Goal: Information Seeking & Learning: Learn about a topic

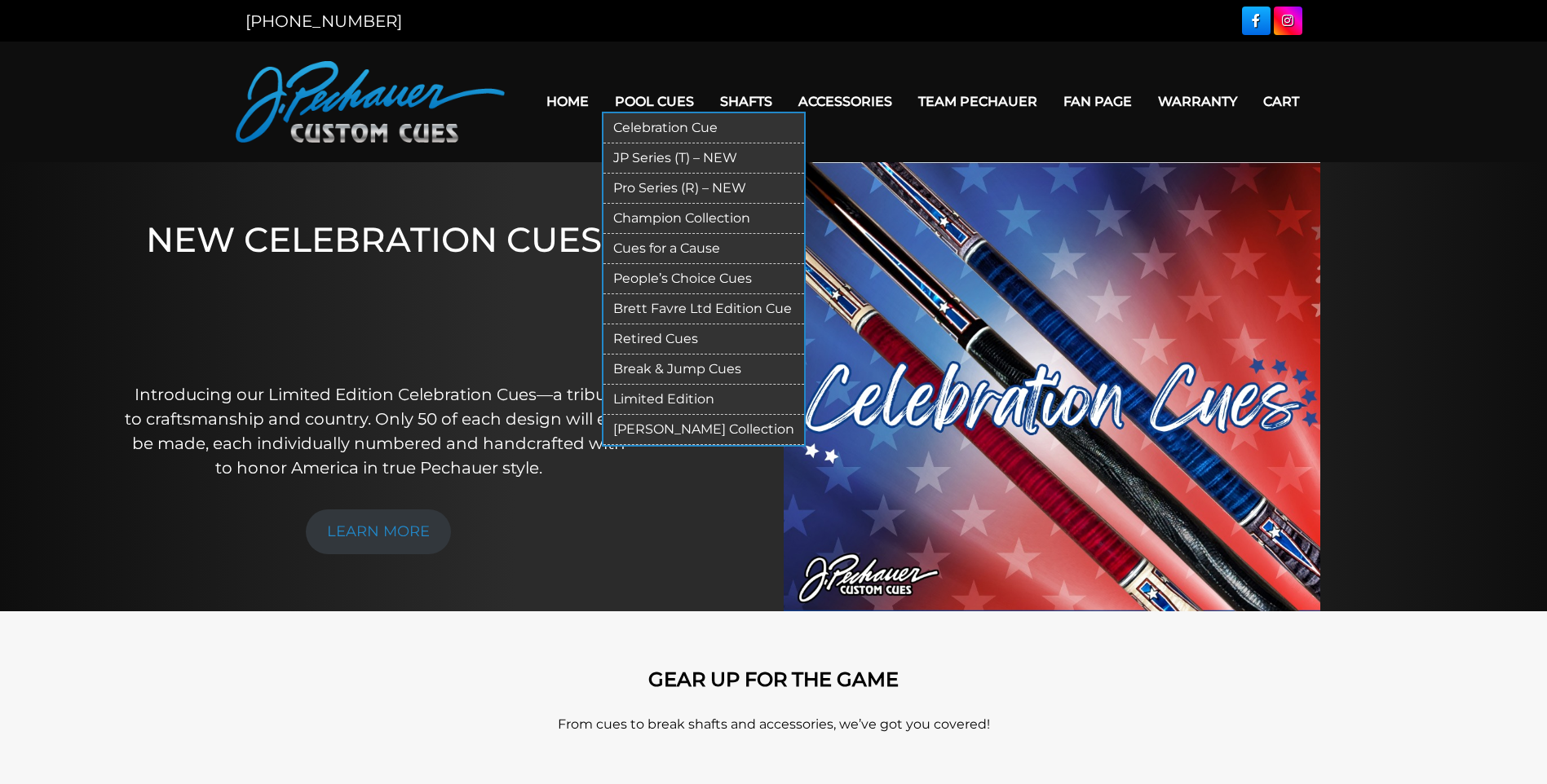
click at [636, 104] on link "Pool Cues" at bounding box center [654, 101] width 105 height 41
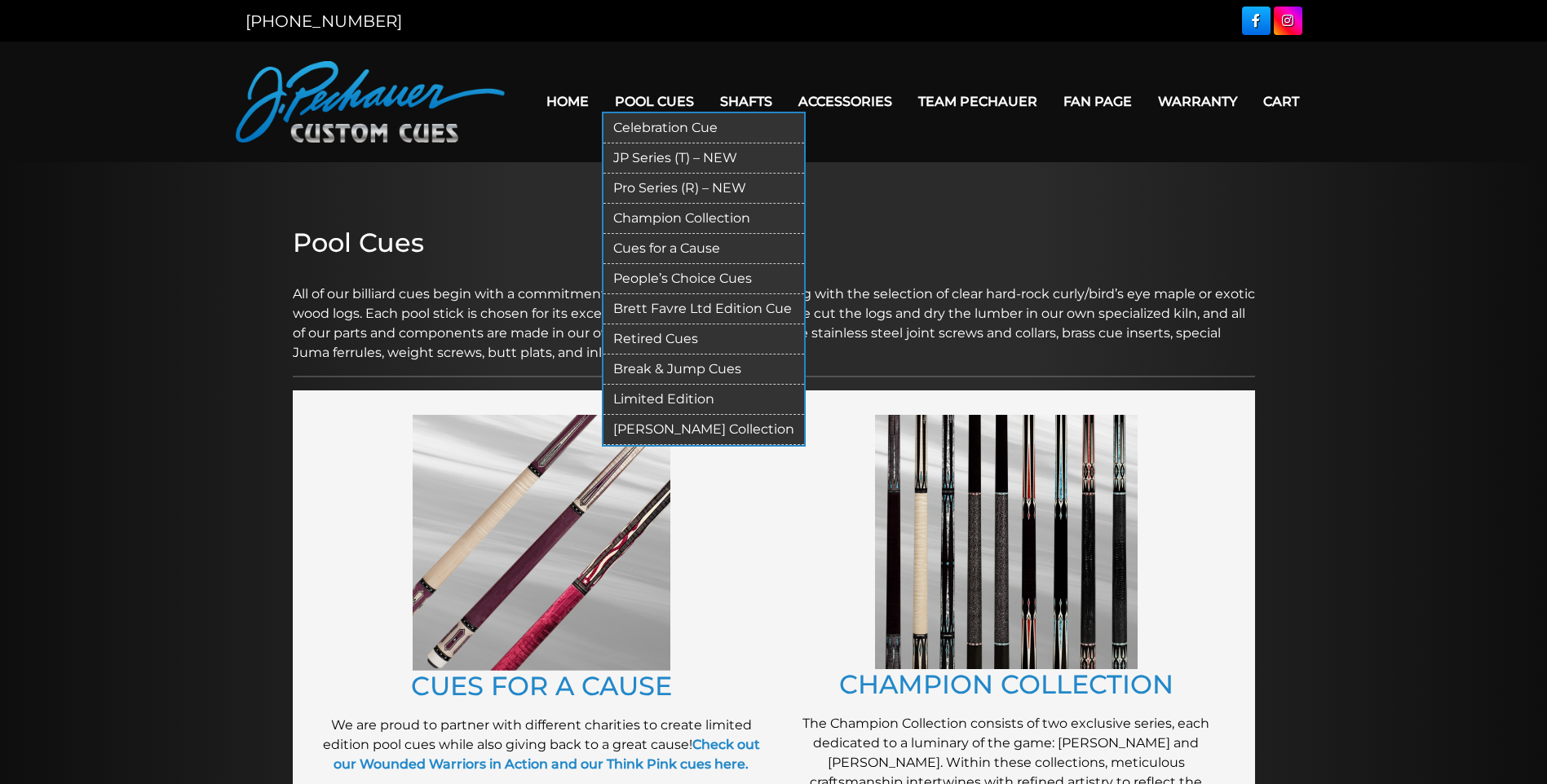
click at [653, 161] on link "JP Series (T) – NEW" at bounding box center [703, 158] width 200 height 30
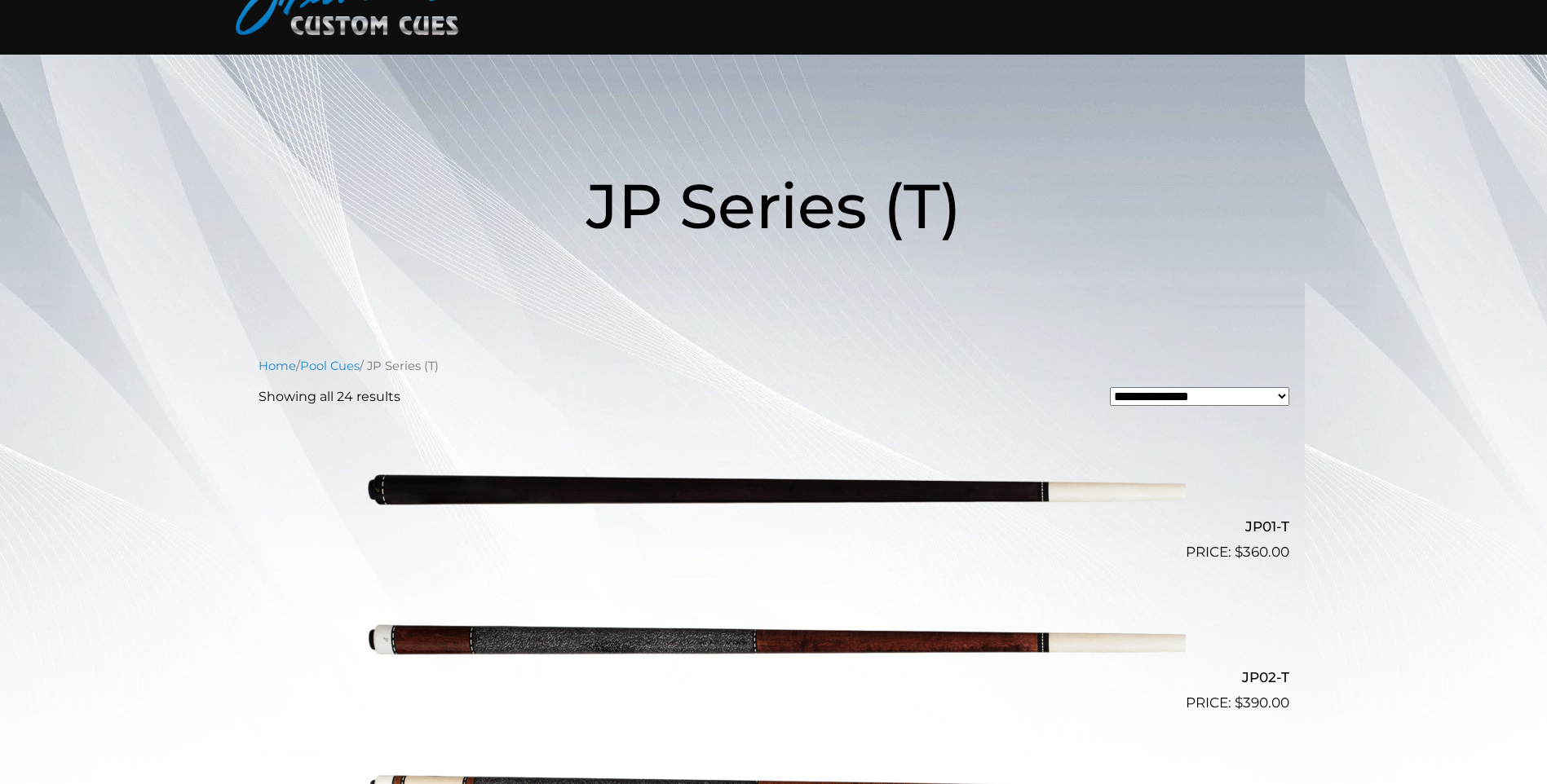
scroll to position [3, 0]
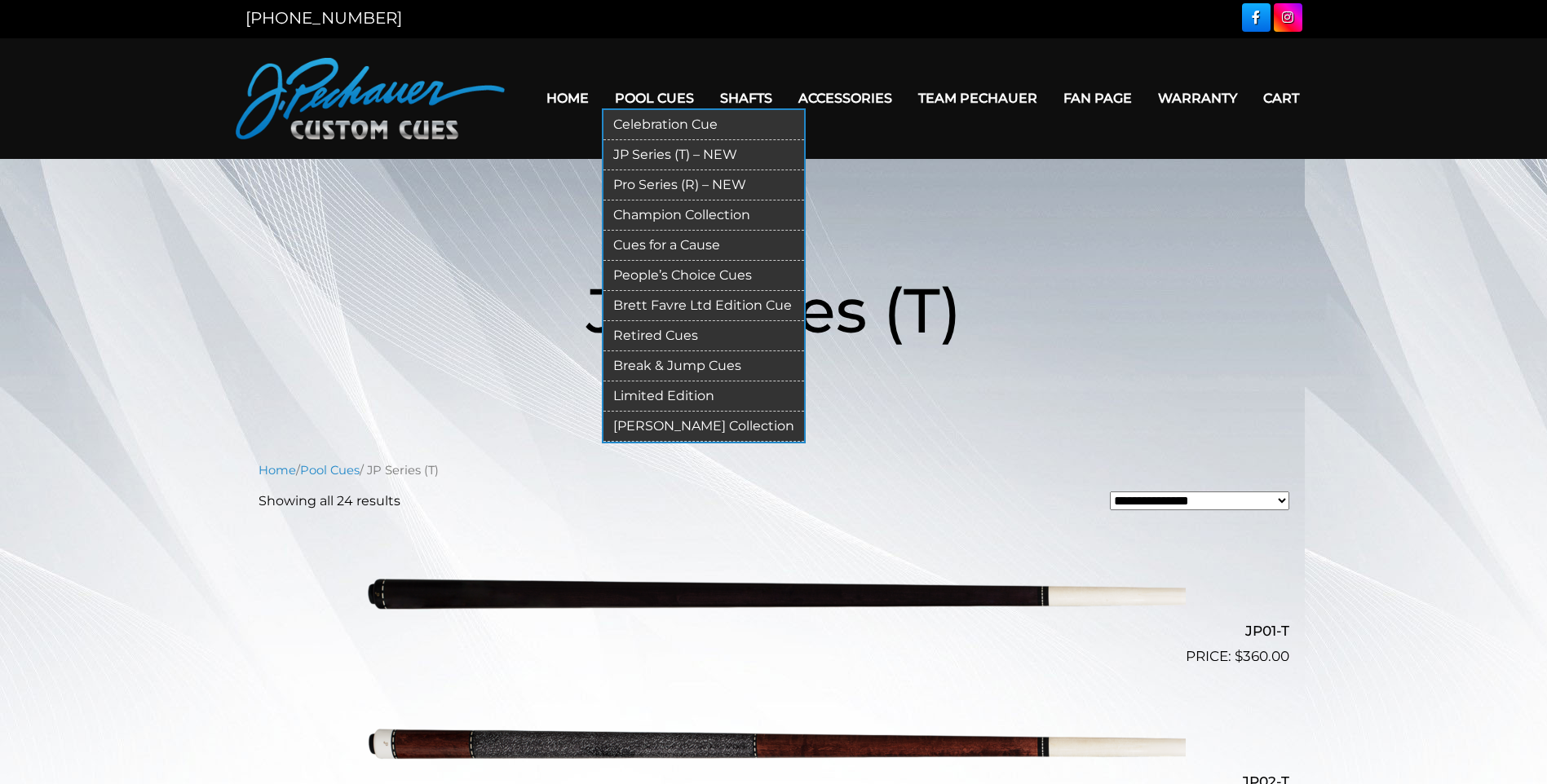
click at [669, 185] on link "Pro Series (R) – NEW" at bounding box center [703, 185] width 200 height 30
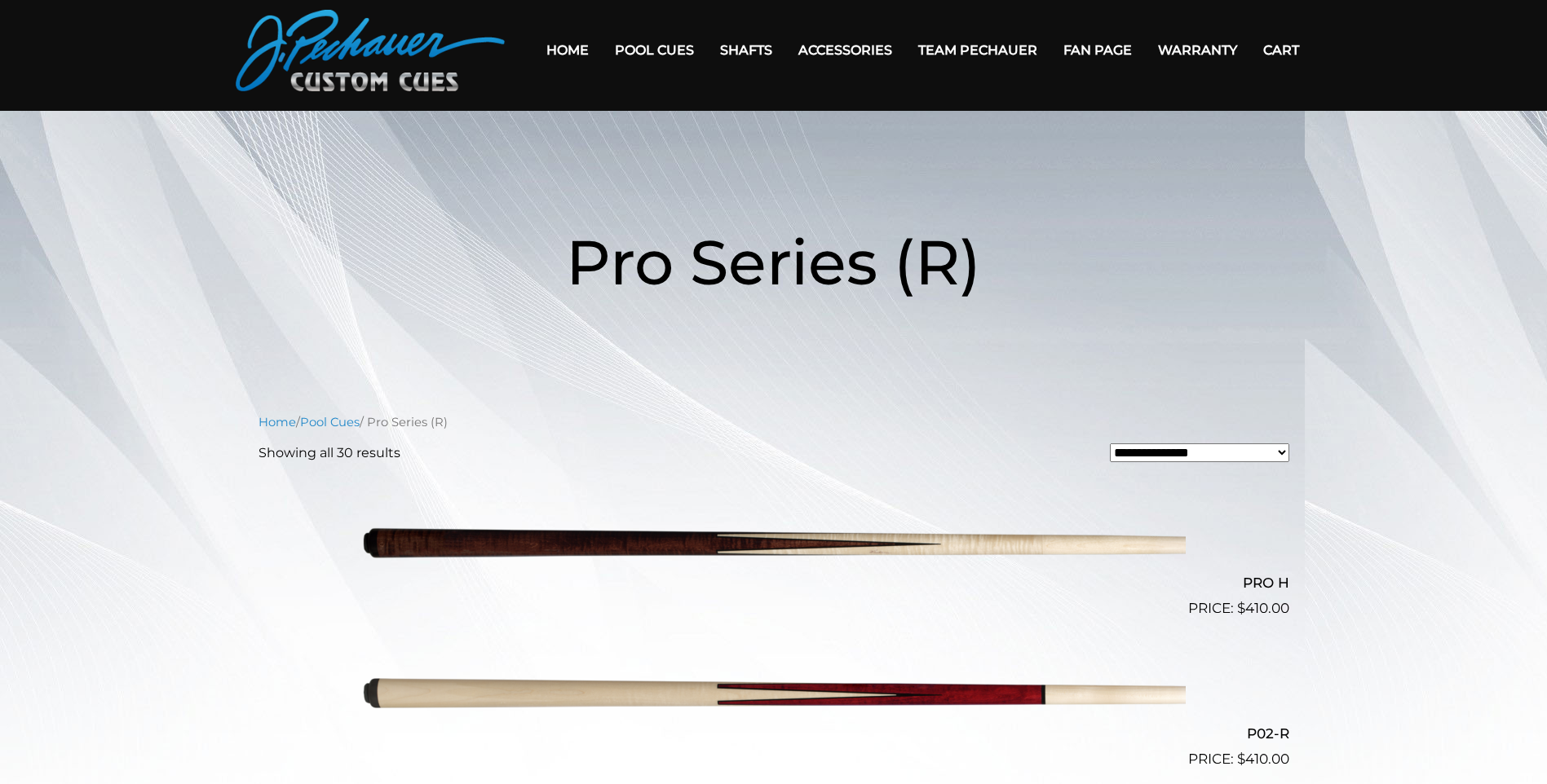
scroll to position [51, 0]
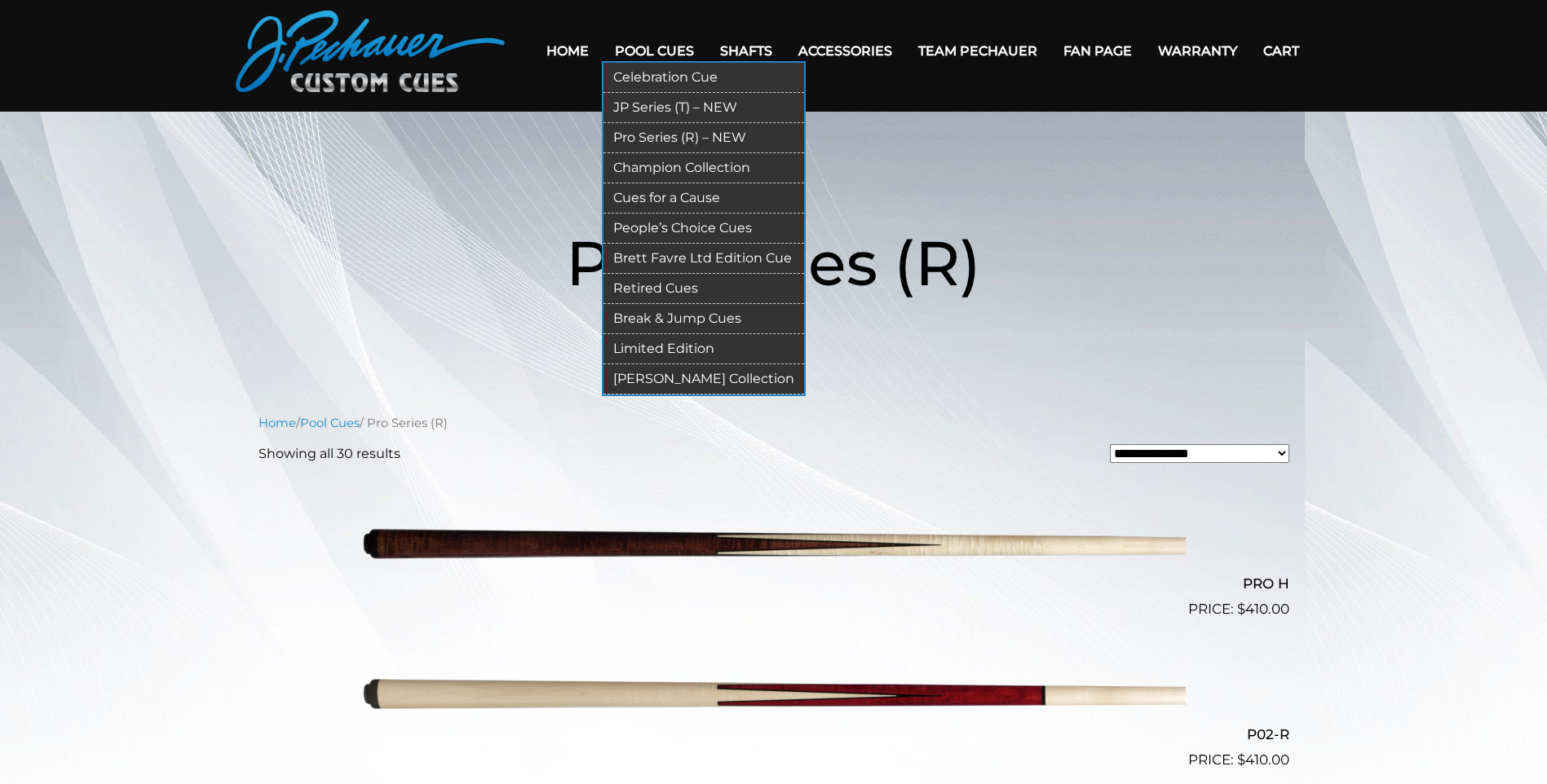
click at [648, 160] on link "Champion Collection" at bounding box center [703, 167] width 200 height 30
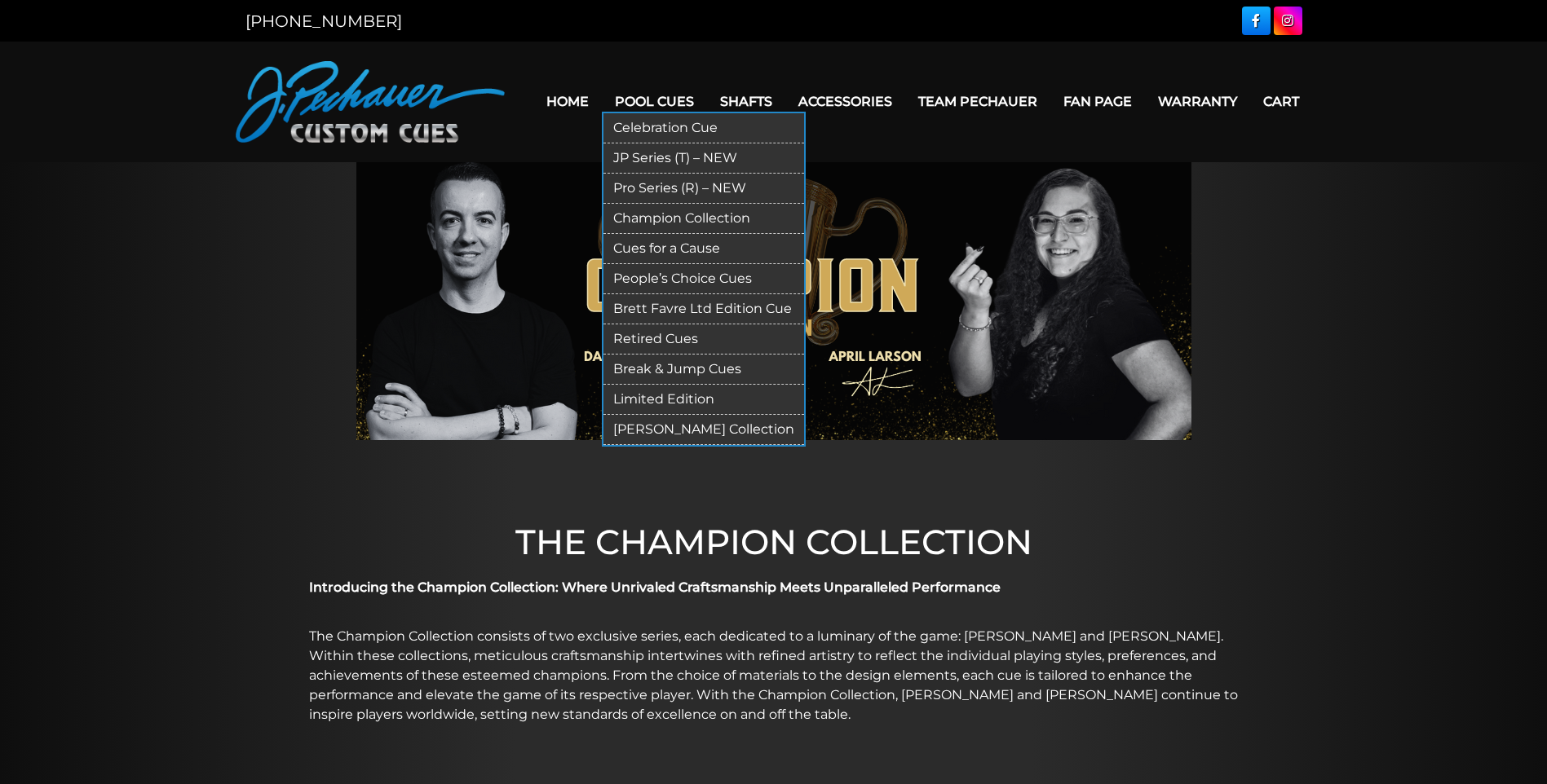
click at [694, 248] on link "Cues for a Cause" at bounding box center [703, 248] width 200 height 30
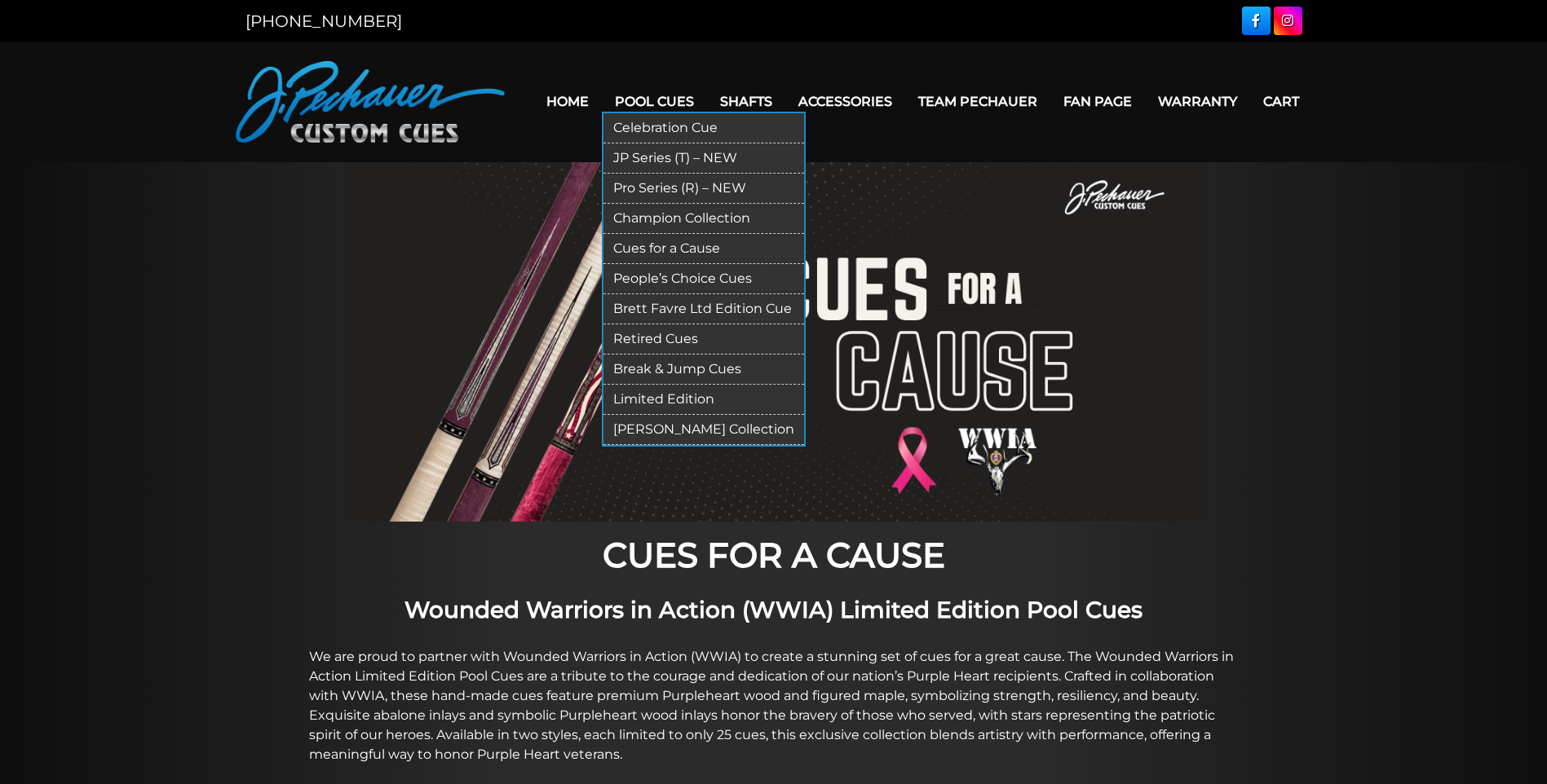
click at [667, 274] on link "People’s Choice Cues" at bounding box center [703, 279] width 200 height 30
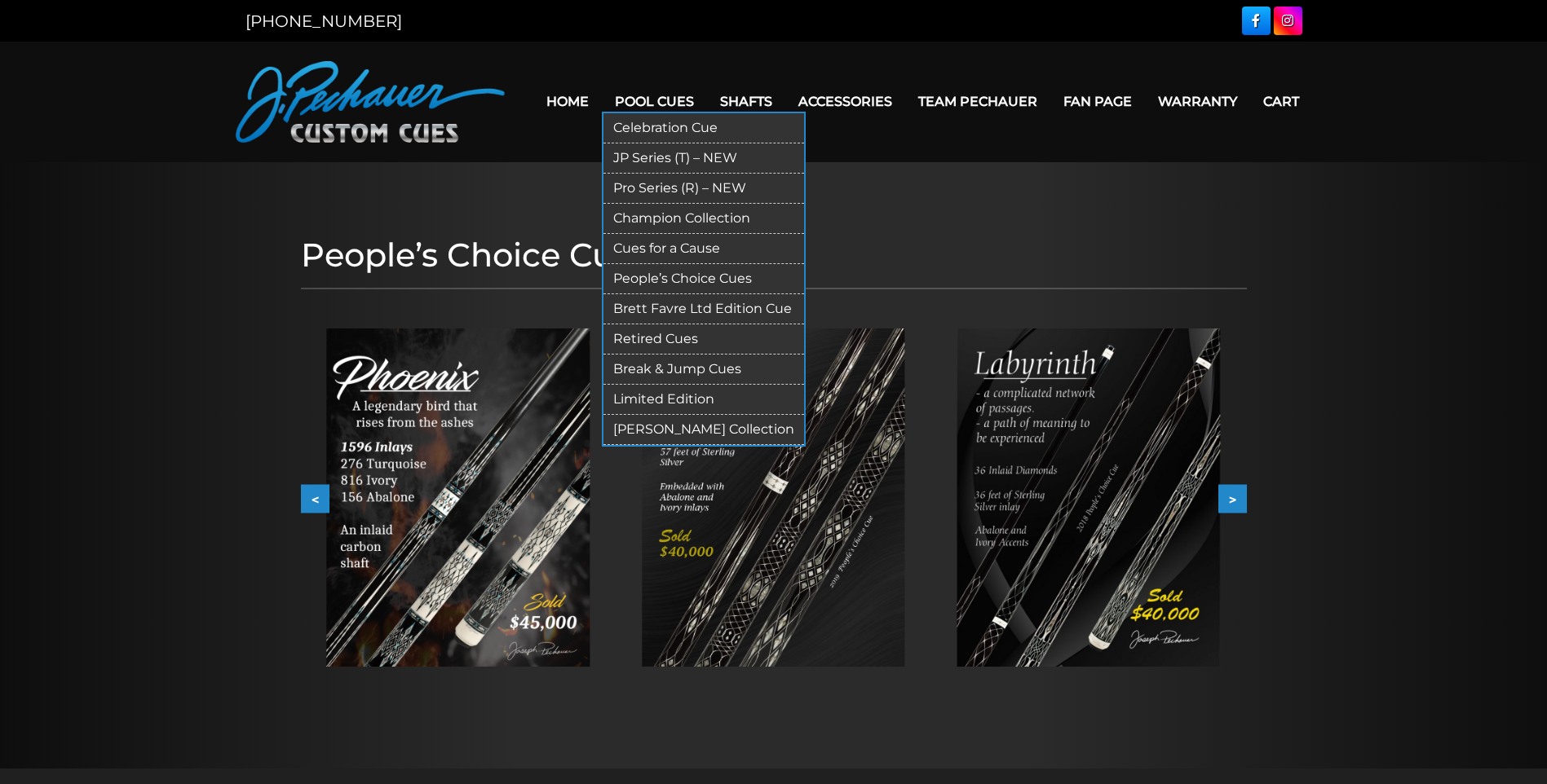
click at [691, 340] on link "Retired Cues" at bounding box center [703, 339] width 200 height 30
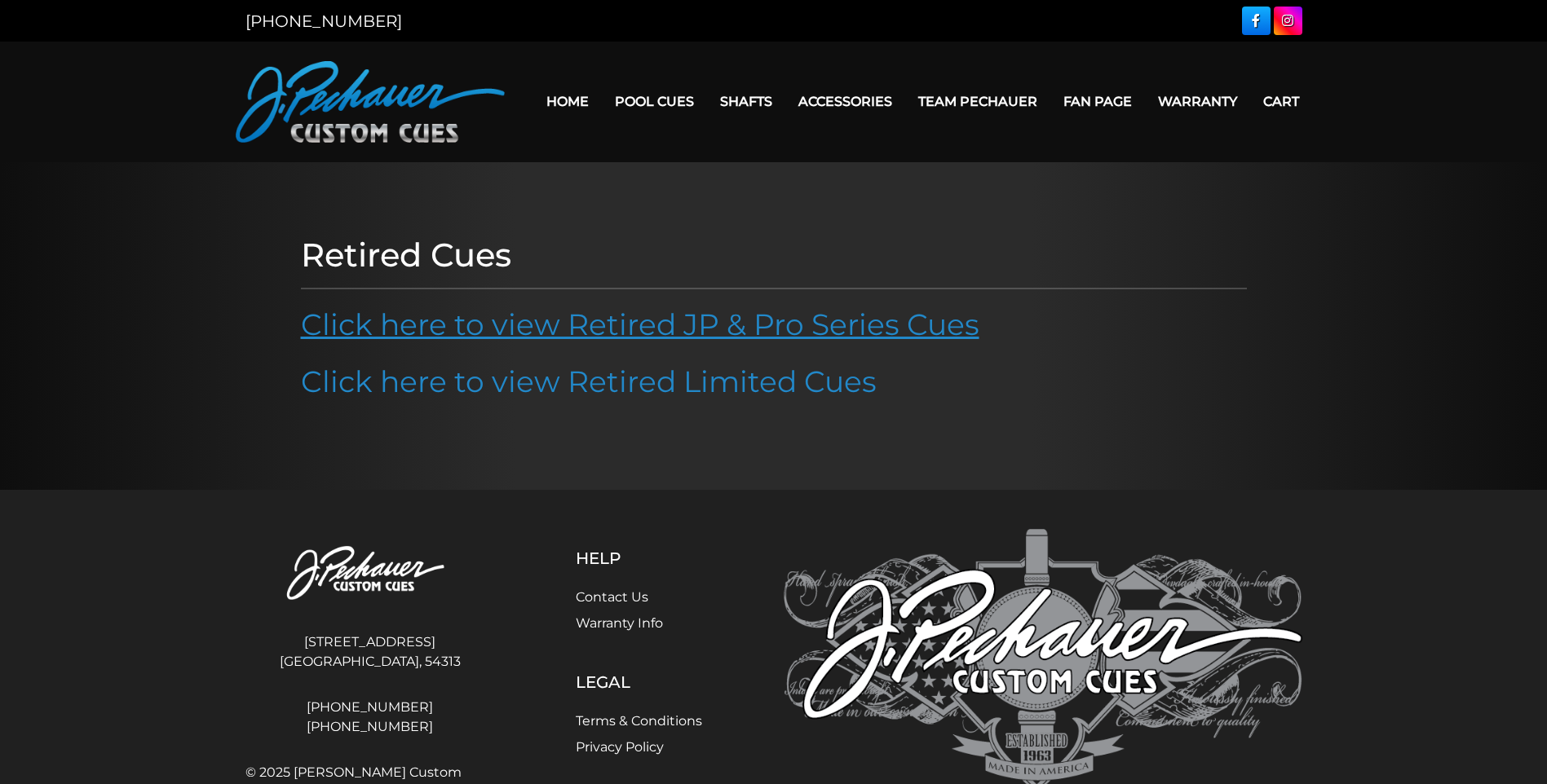
click at [675, 328] on link "Click here to view Retired JP & Pro Series Cues" at bounding box center [640, 325] width 679 height 36
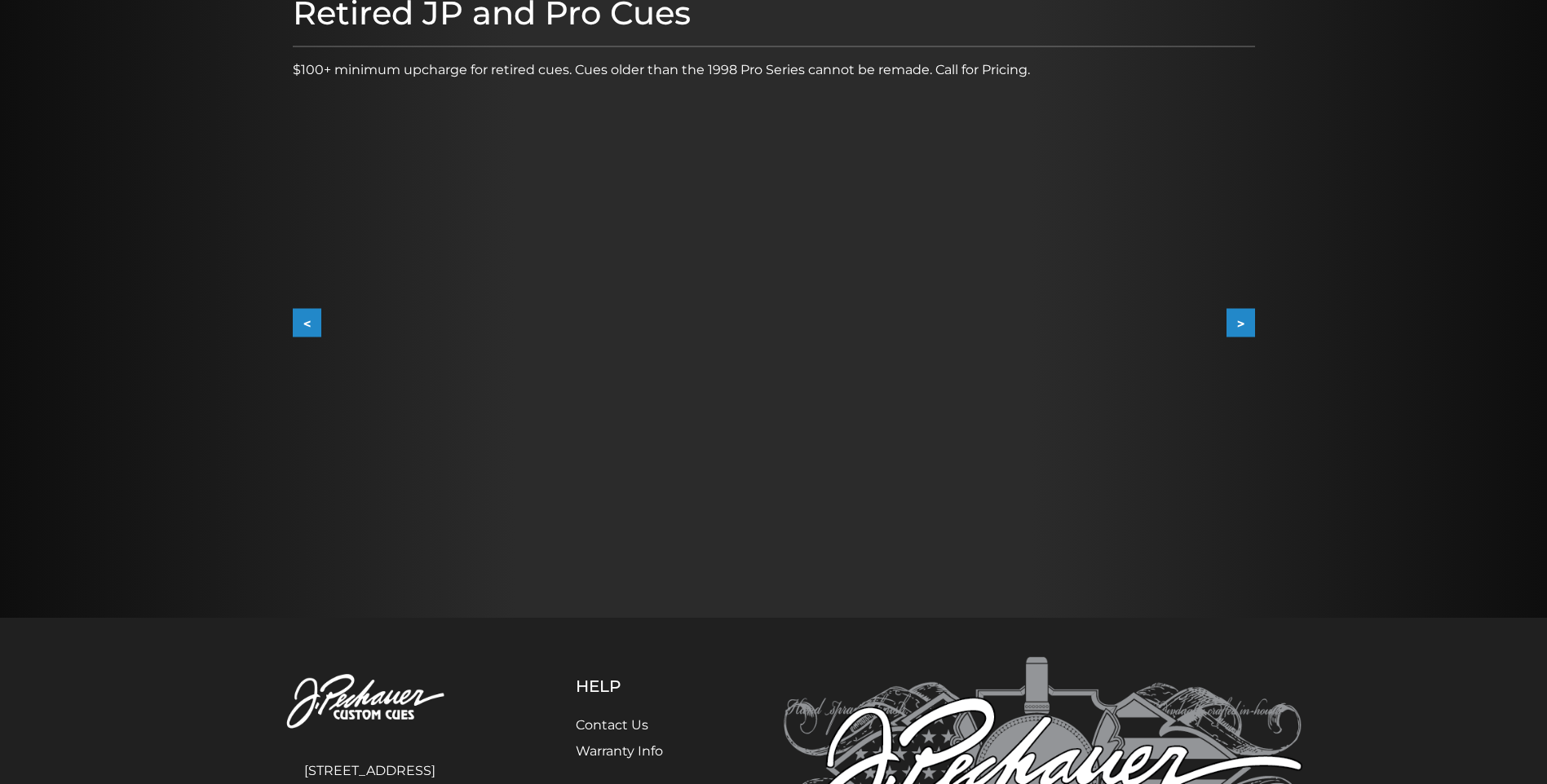
scroll to position [246, 0]
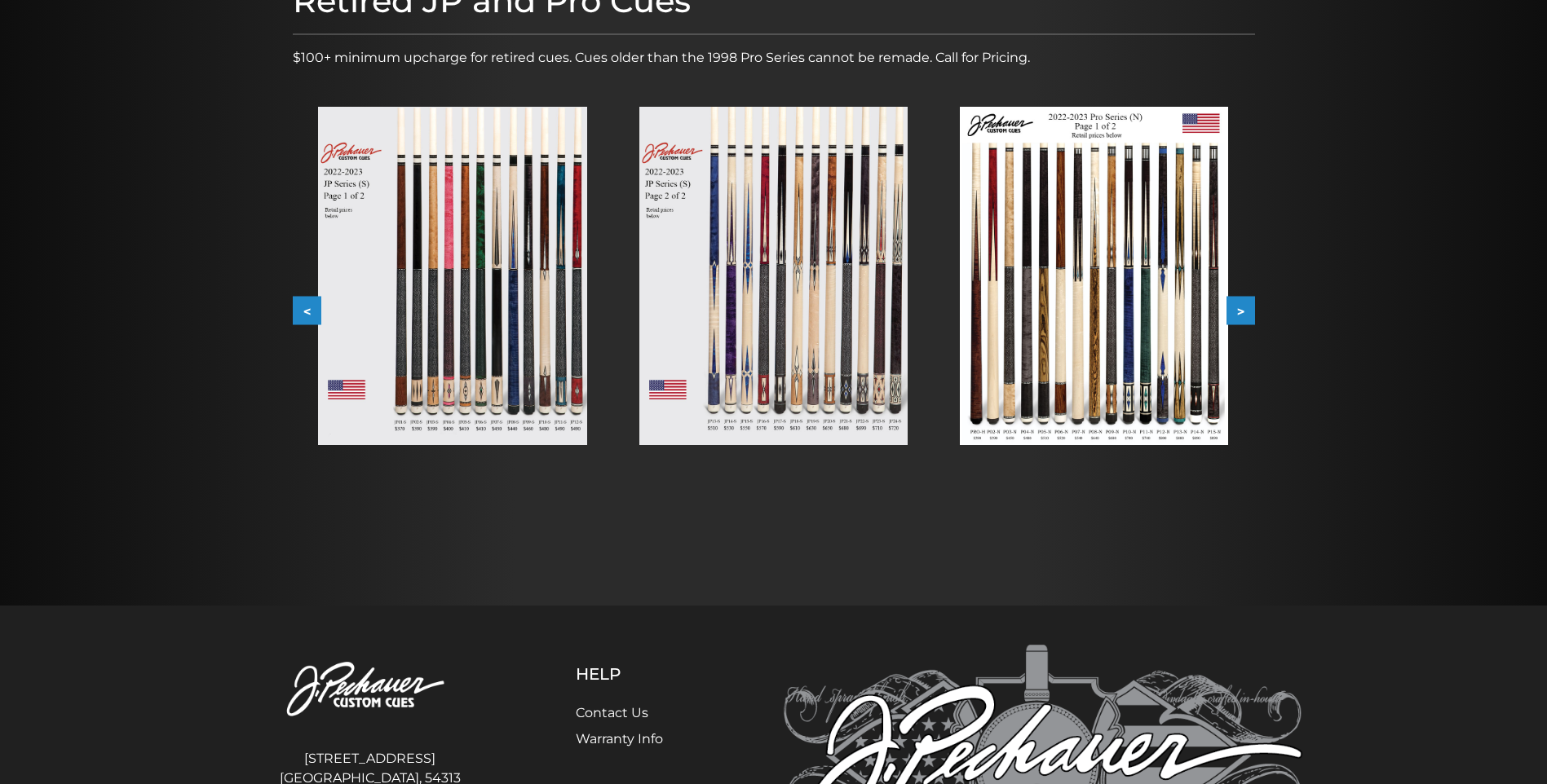
click at [727, 245] on img at bounding box center [773, 276] width 268 height 338
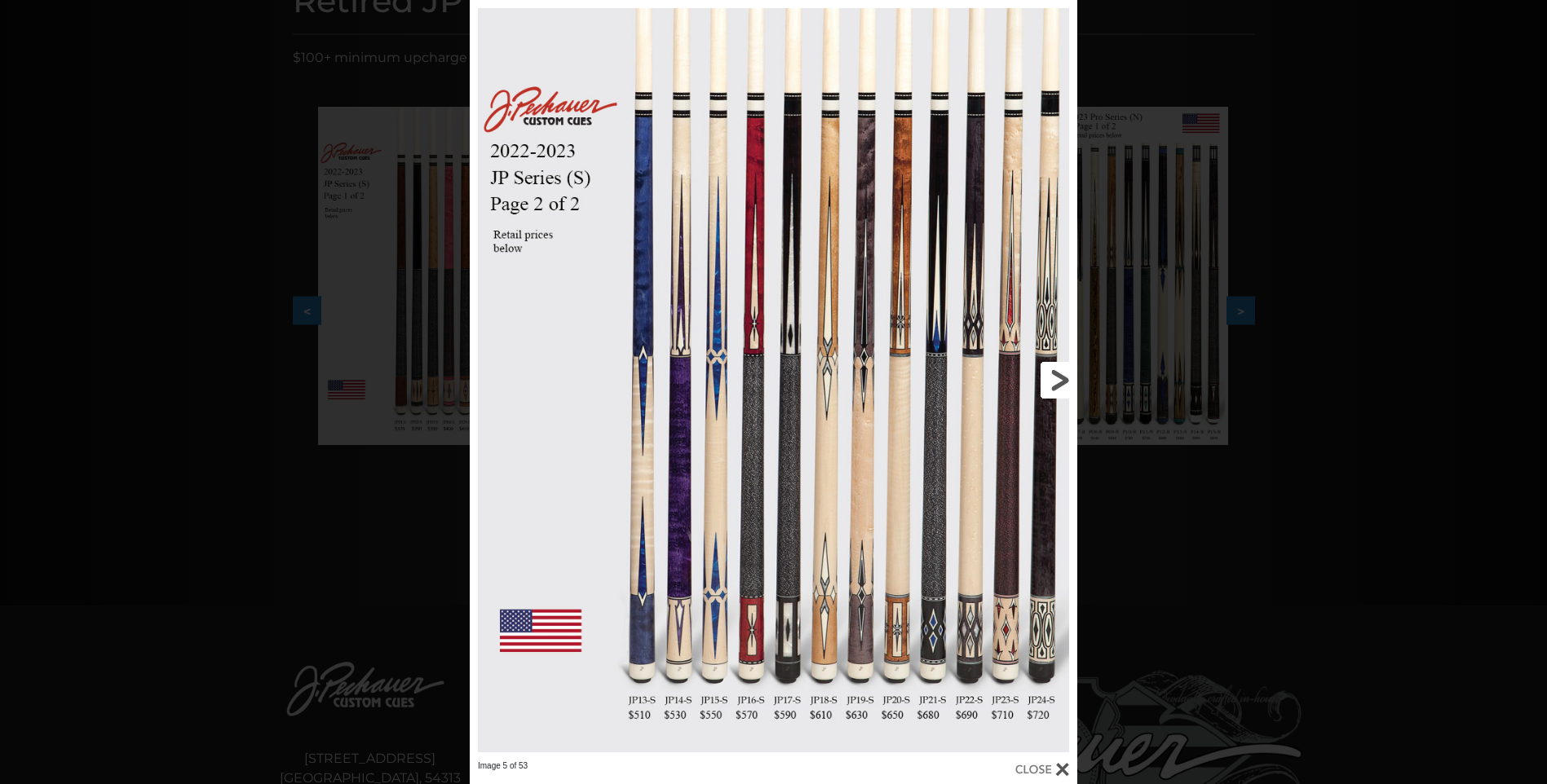
click at [854, 603] on link at bounding box center [941, 380] width 273 height 761
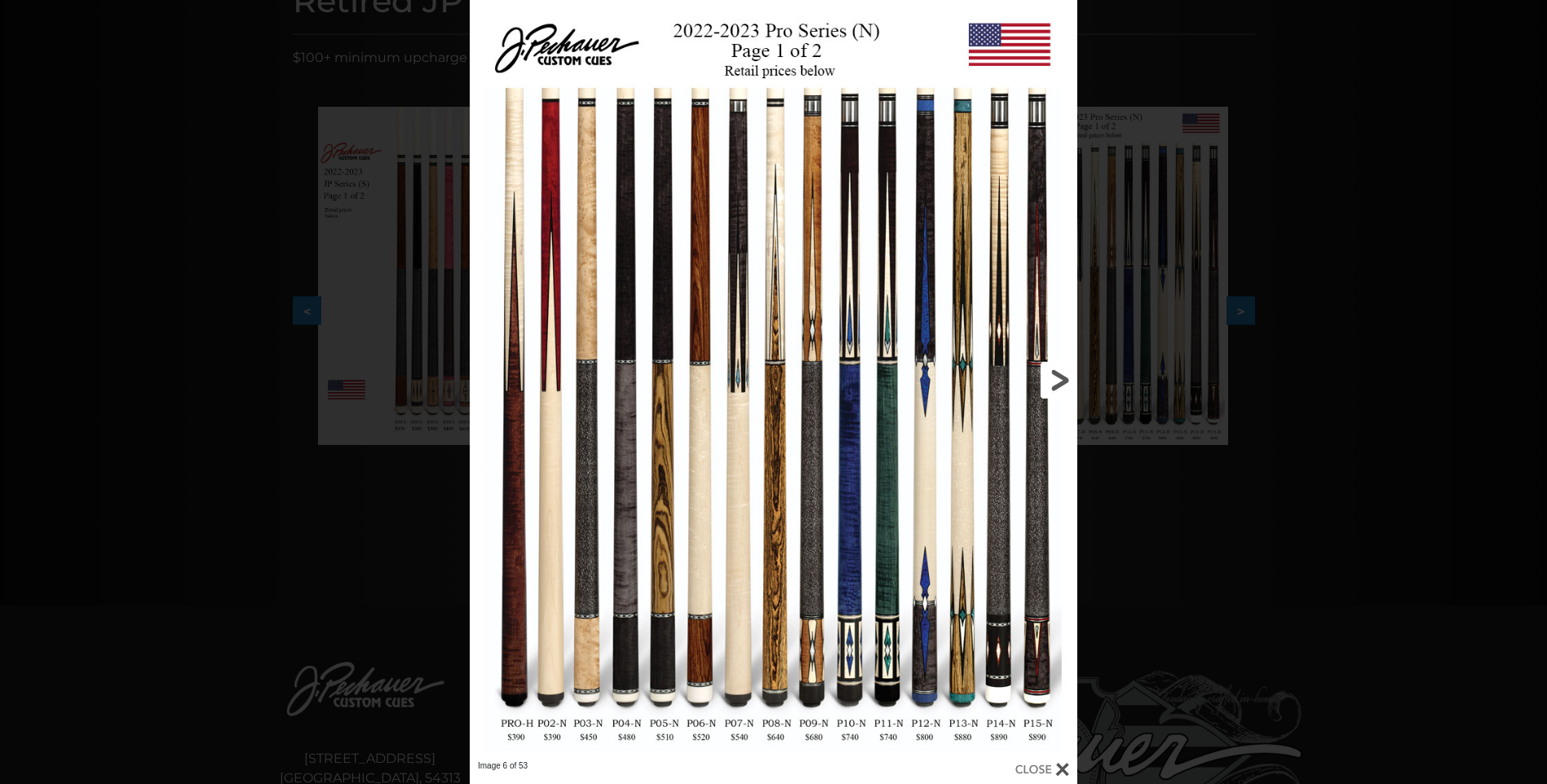
click at [1057, 374] on link at bounding box center [941, 380] width 273 height 761
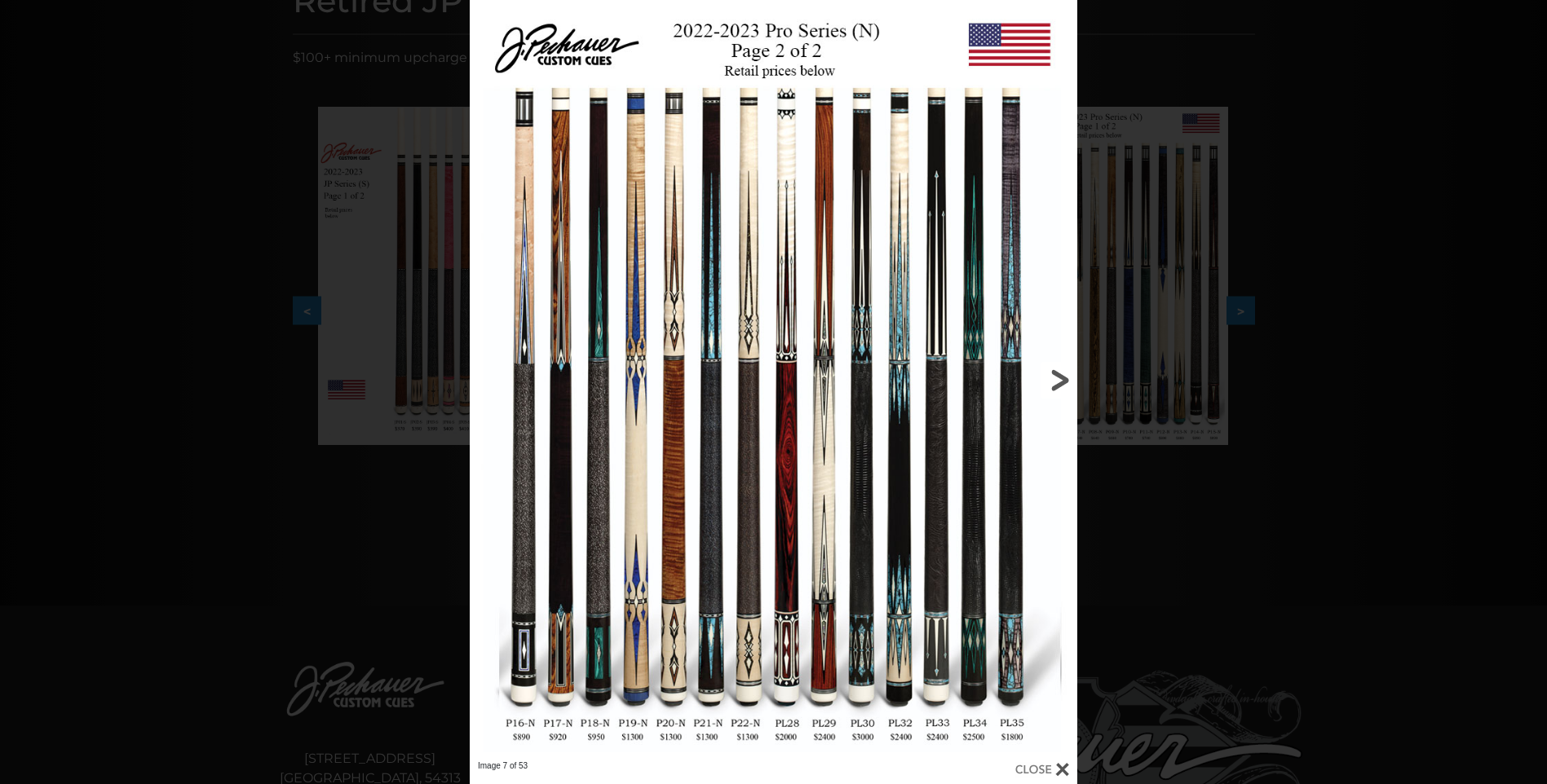
click at [1030, 398] on link at bounding box center [941, 380] width 273 height 761
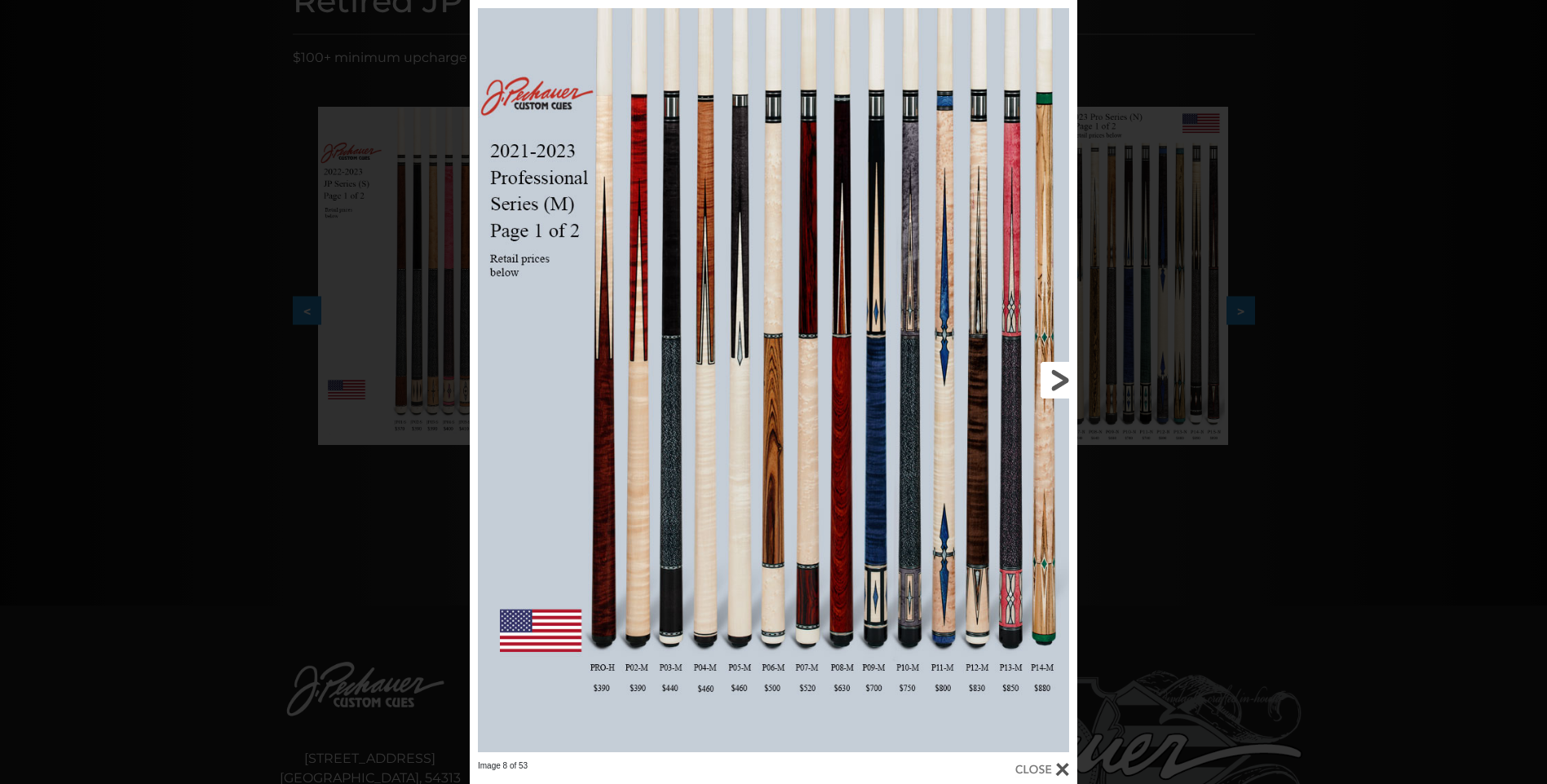
click at [1067, 387] on link at bounding box center [941, 380] width 273 height 761
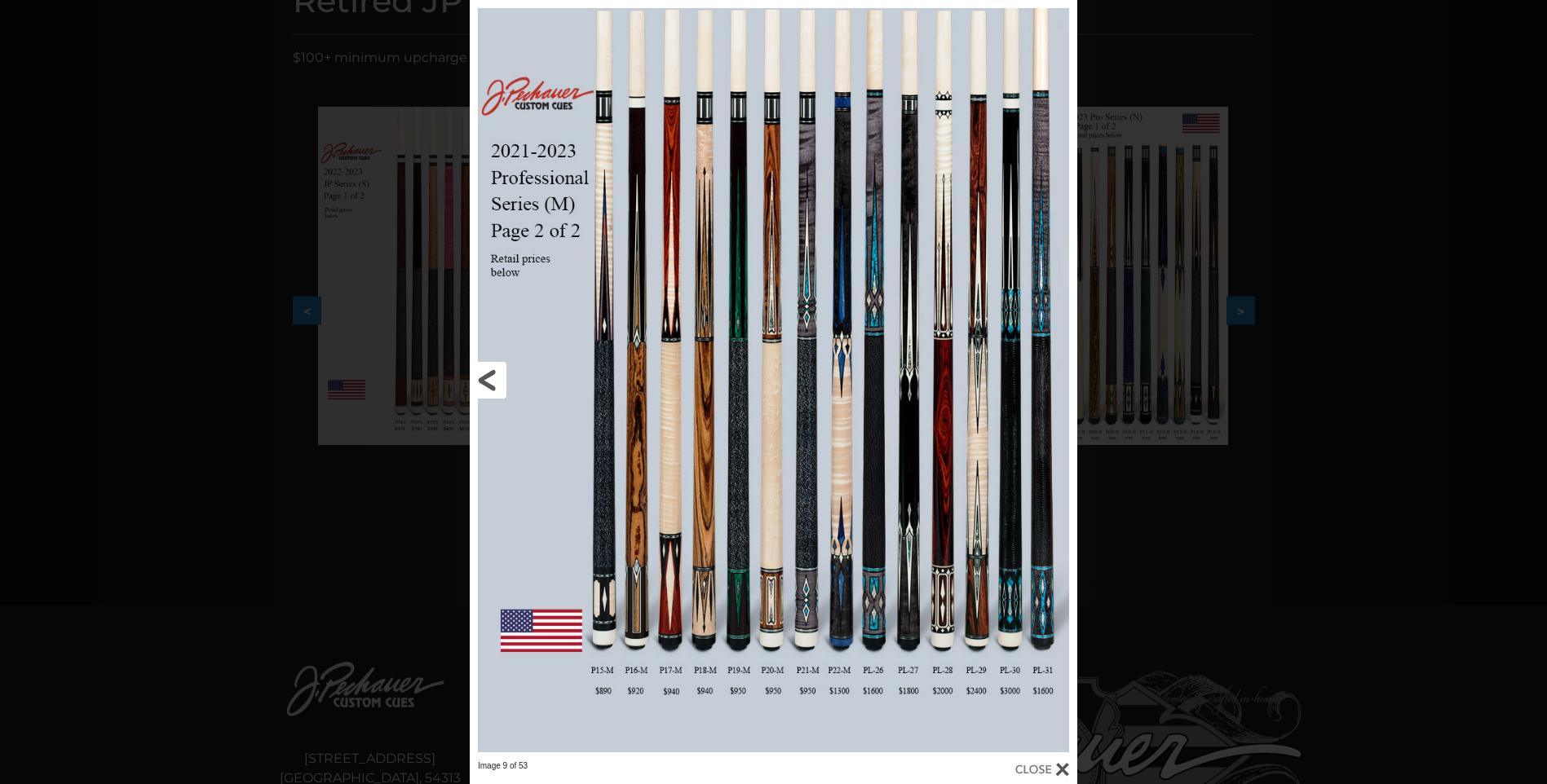
click at [484, 372] on link at bounding box center [606, 380] width 273 height 761
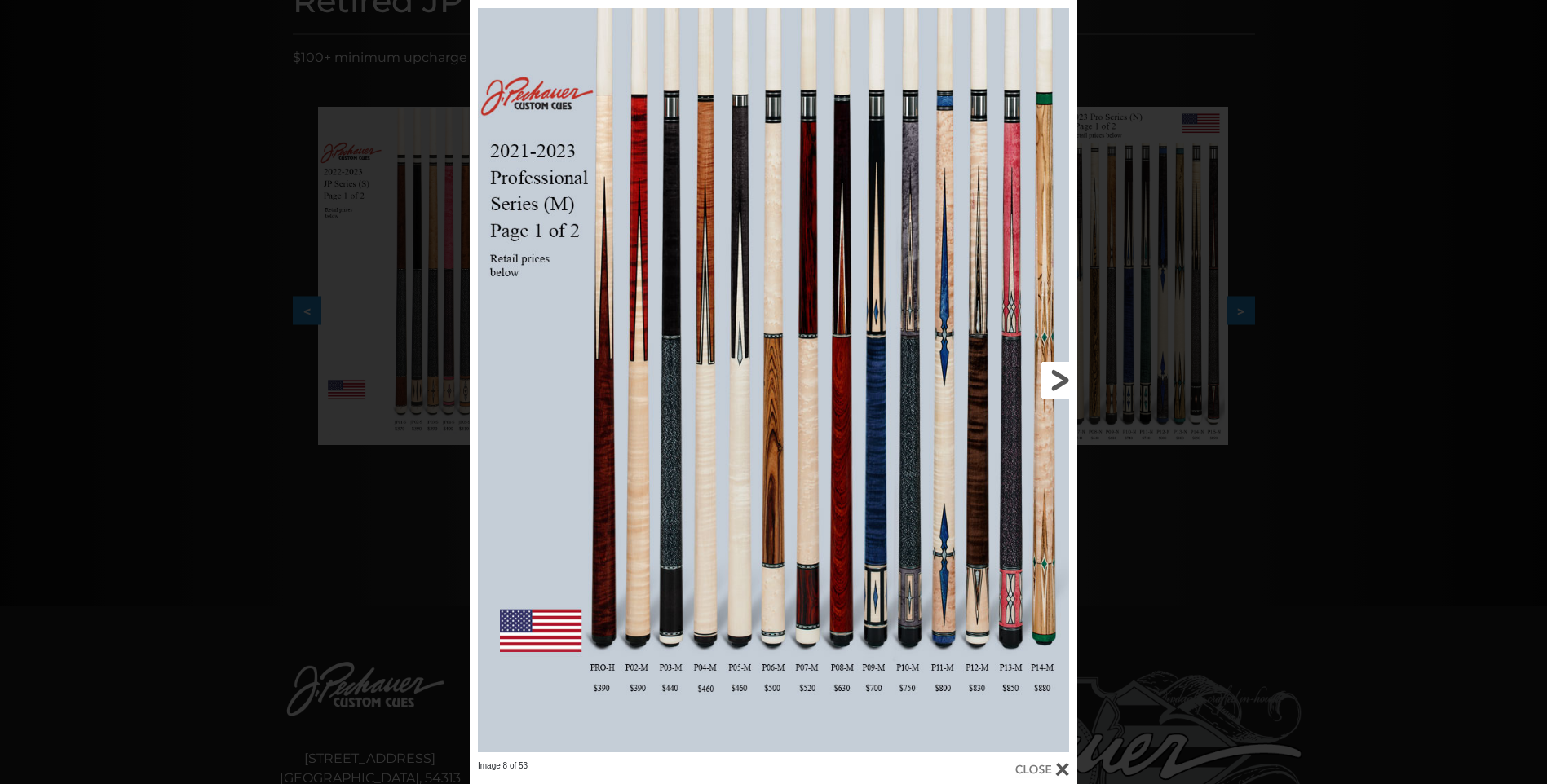
click at [945, 567] on link at bounding box center [941, 380] width 273 height 761
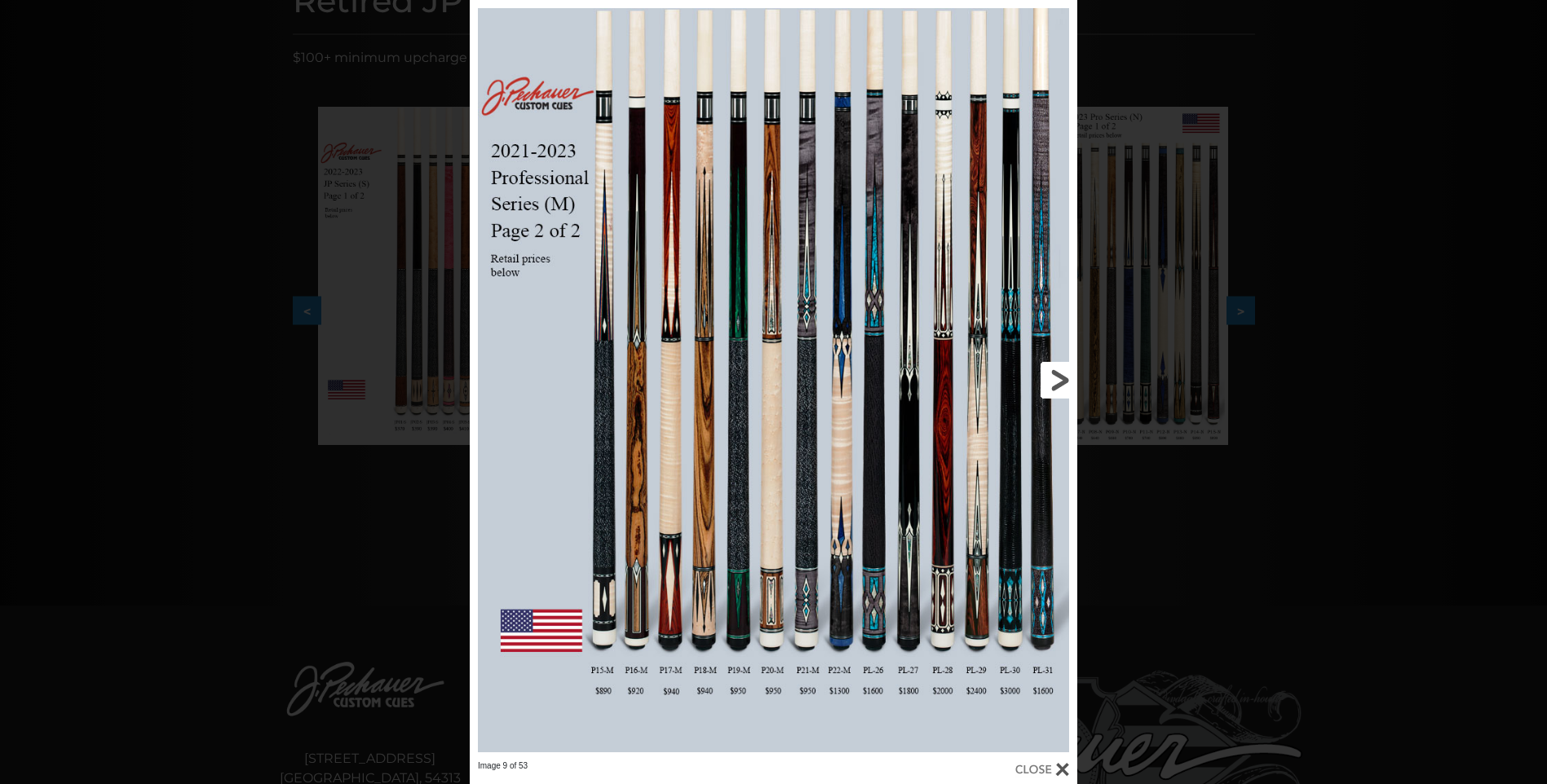
click at [947, 568] on link at bounding box center [941, 380] width 273 height 761
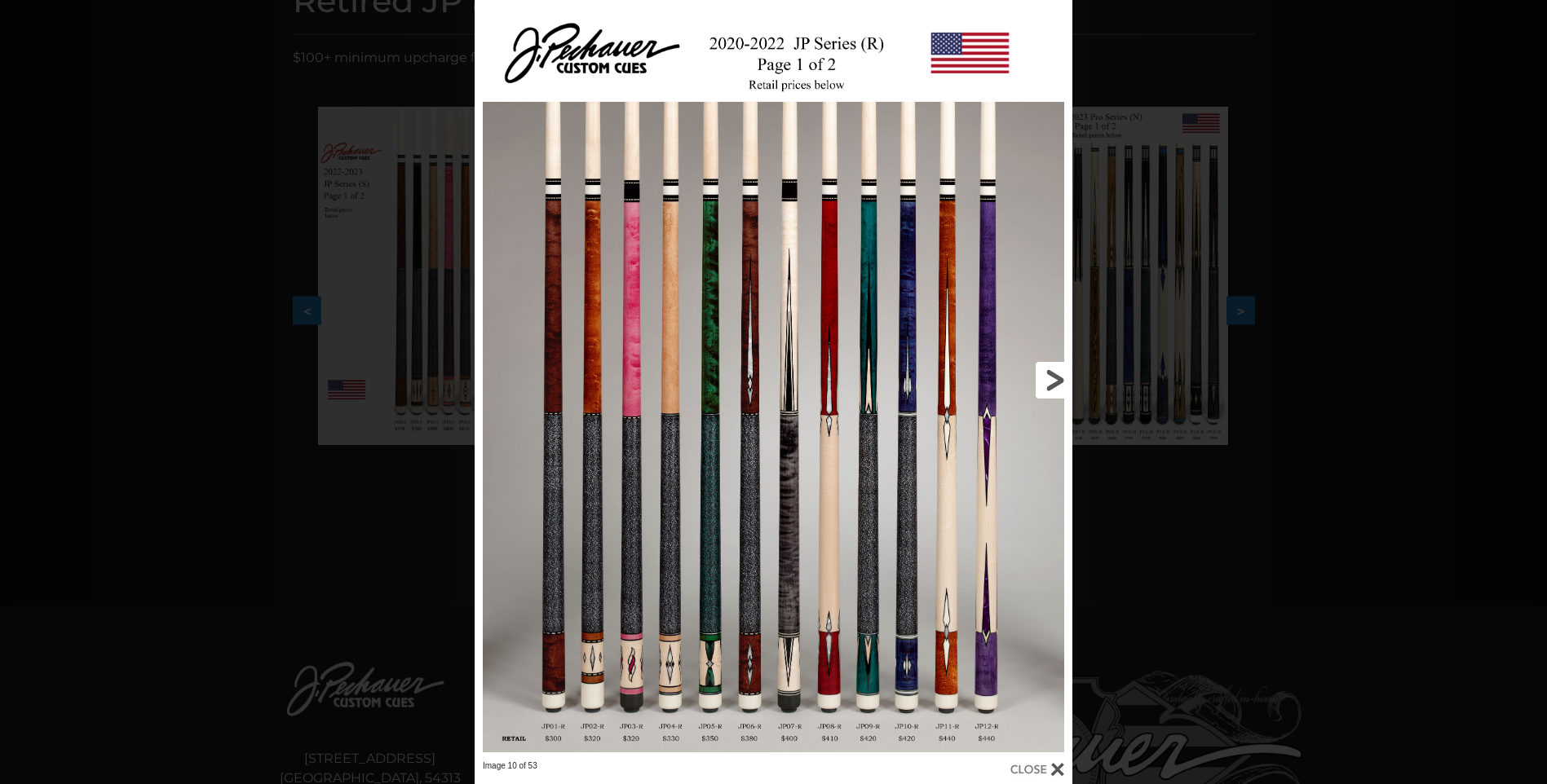
click at [1032, 362] on link at bounding box center [937, 380] width 269 height 761
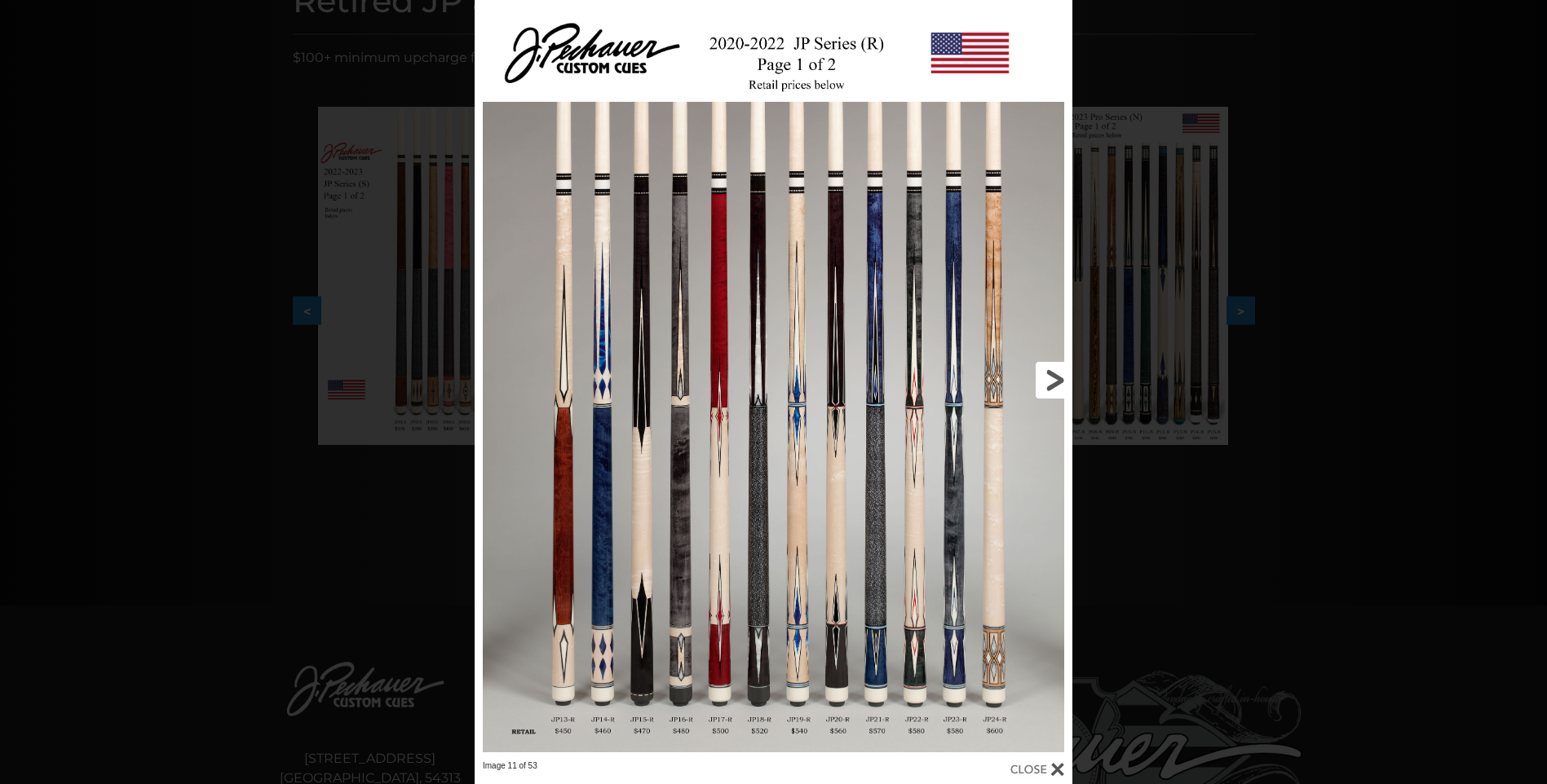
click at [1050, 386] on link at bounding box center [937, 380] width 269 height 761
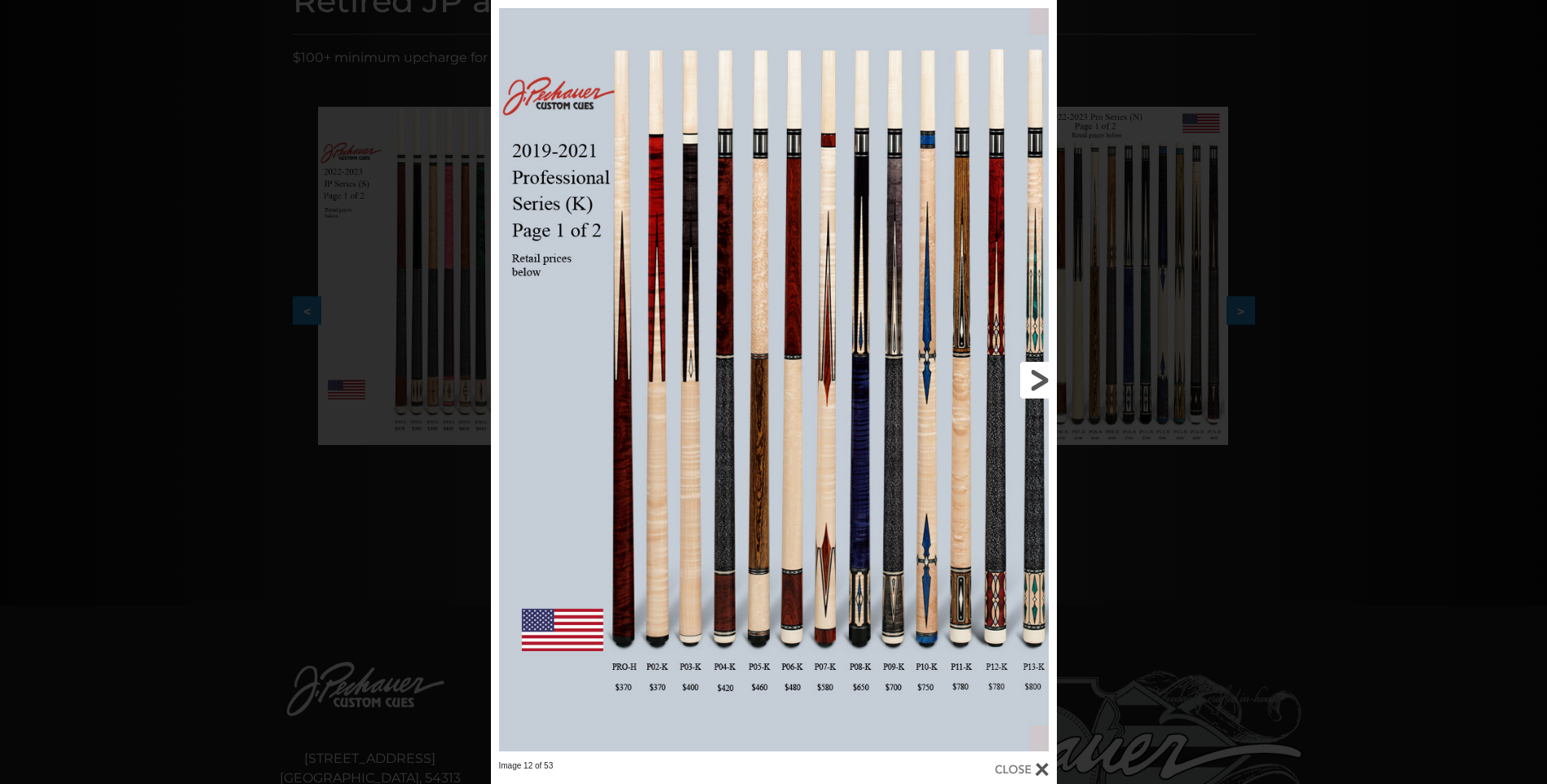
click at [1036, 394] on link at bounding box center [929, 380] width 254 height 761
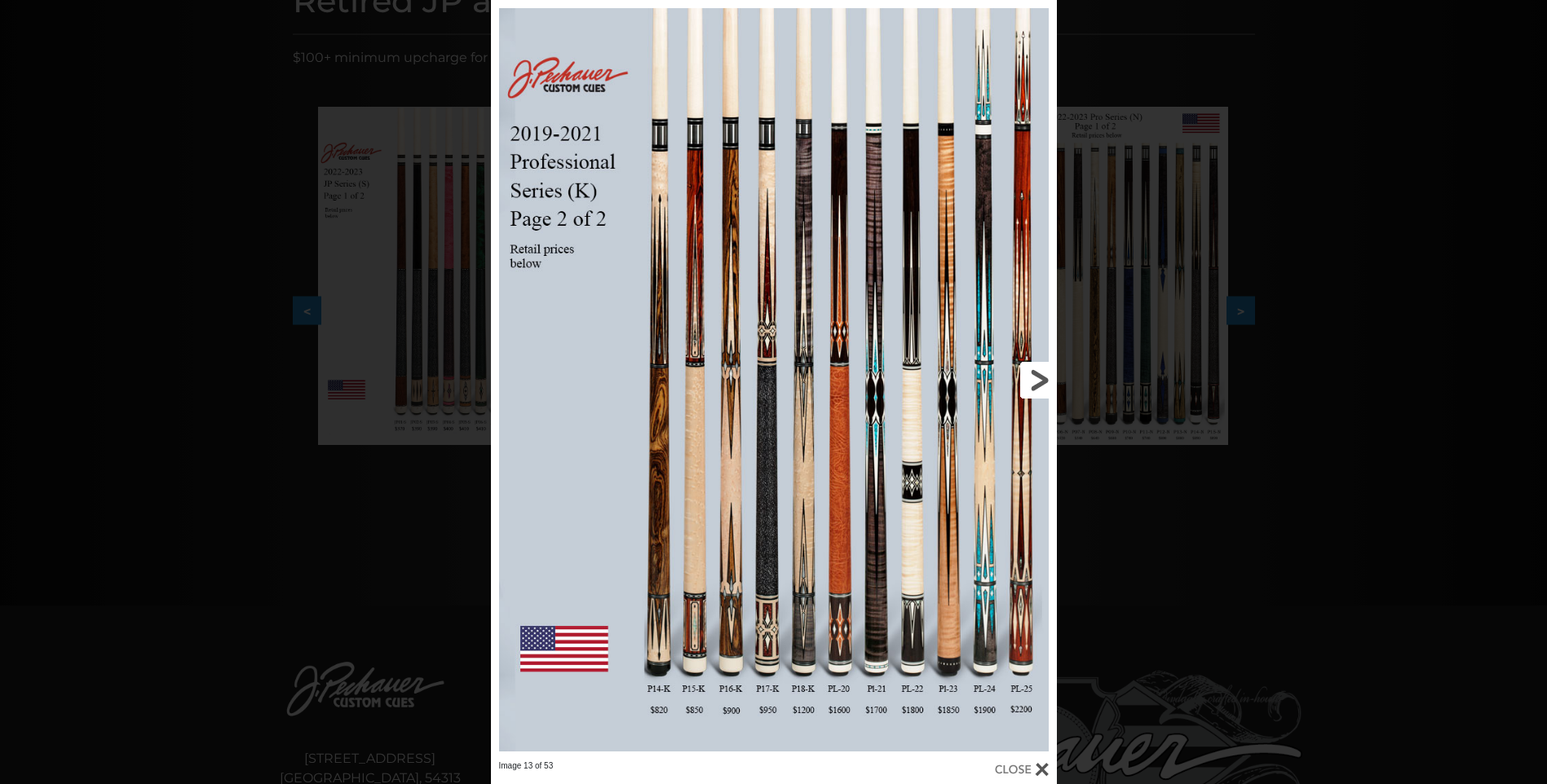
click at [1045, 380] on link at bounding box center [929, 380] width 254 height 761
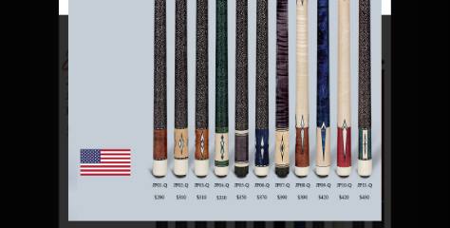
scroll to position [567, 0]
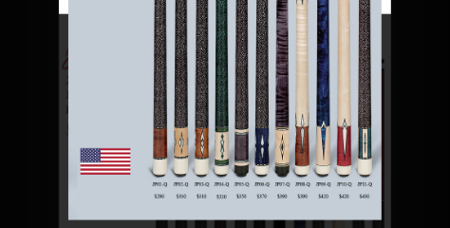
click at [374, 93] on img at bounding box center [224, 8] width 313 height 424
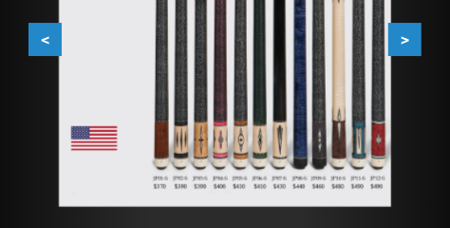
scroll to position [780, 0]
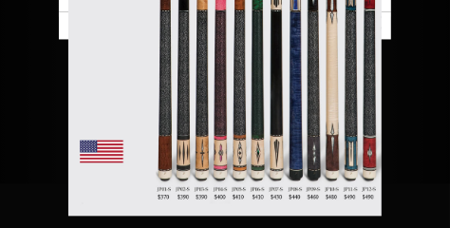
scroll to position [970, 0]
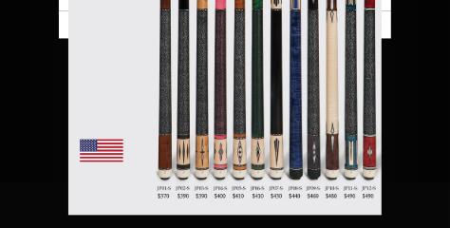
click at [372, 51] on img at bounding box center [224, 17] width 313 height 395
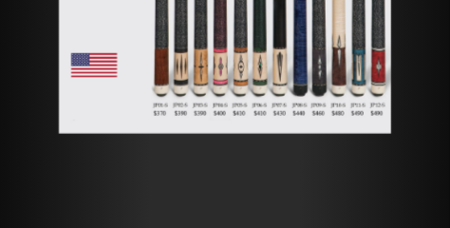
scroll to position [851, 0]
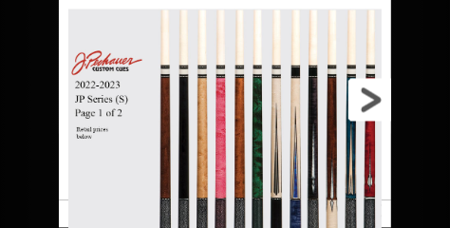
click at [375, 69] on link at bounding box center [317, 100] width 150 height 200
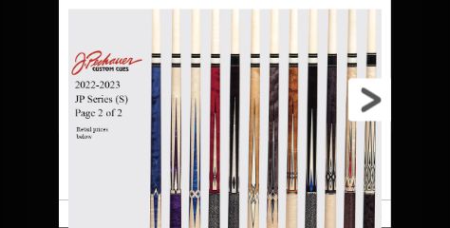
click at [372, 88] on link at bounding box center [317, 100] width 150 height 200
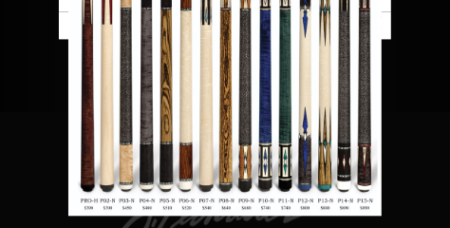
scroll to position [1041, 0]
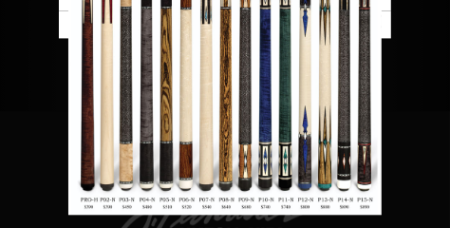
click at [372, 48] on img at bounding box center [224, 17] width 313 height 395
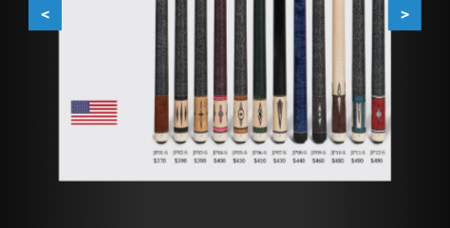
scroll to position [780, 0]
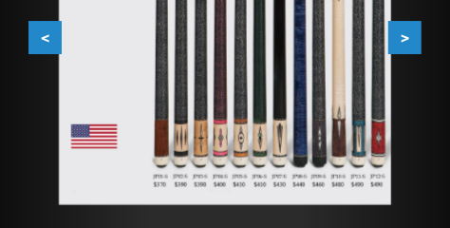
click at [403, 47] on button ">" at bounding box center [404, 38] width 33 height 33
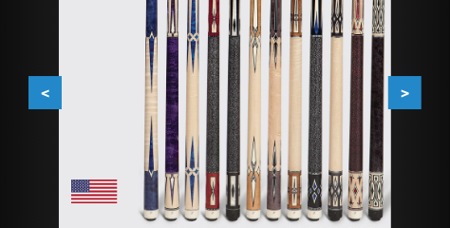
scroll to position [733, 0]
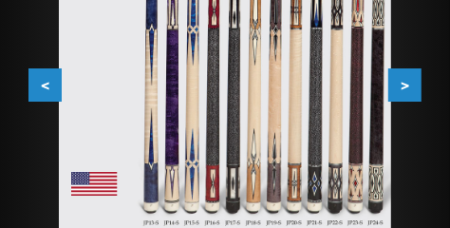
click at [413, 81] on button ">" at bounding box center [404, 85] width 33 height 33
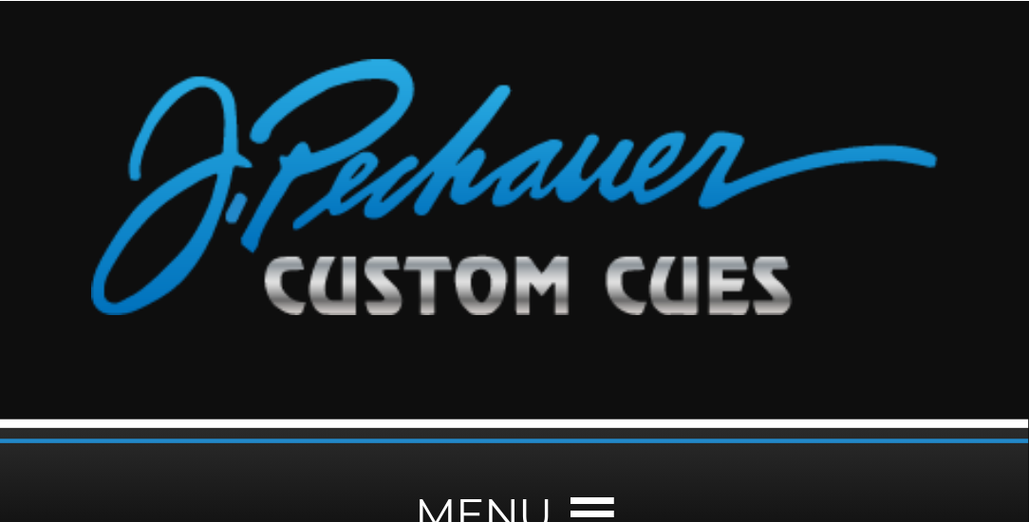
scroll to position [0, 0]
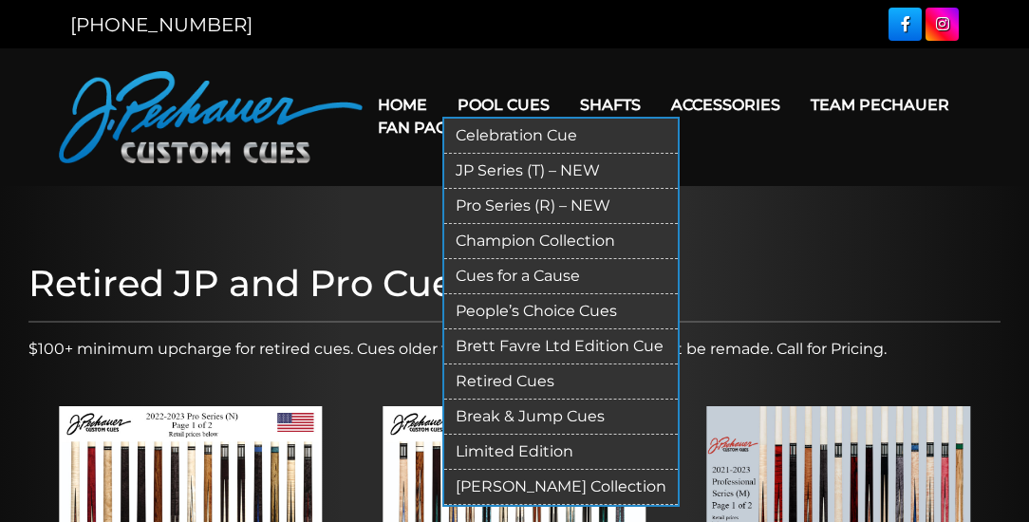
drag, startPoint x: 444, startPoint y: 0, endPoint x: 509, endPoint y: 103, distance: 121.9
click at [509, 103] on link "Pool Cues" at bounding box center [503, 105] width 122 height 48
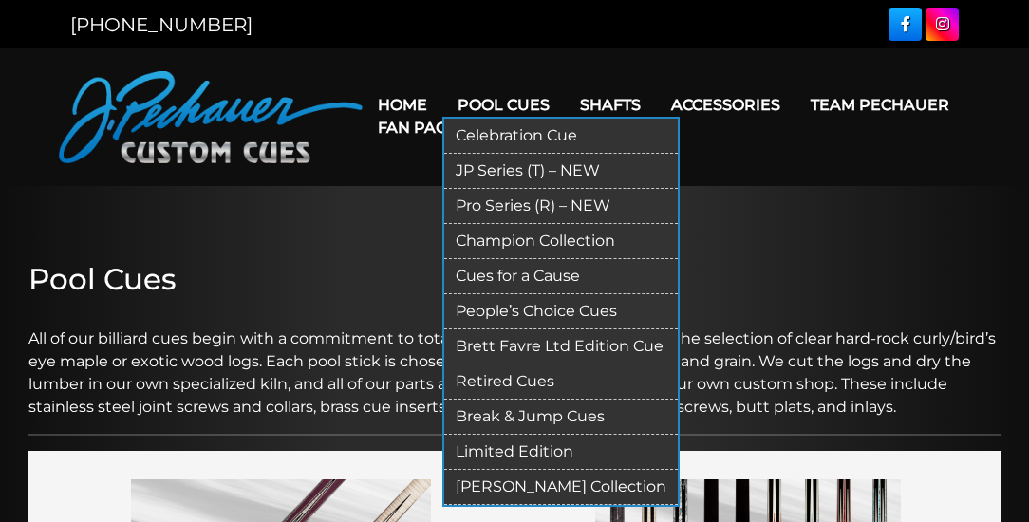
click at [551, 446] on link "Limited Edition" at bounding box center [560, 452] width 233 height 35
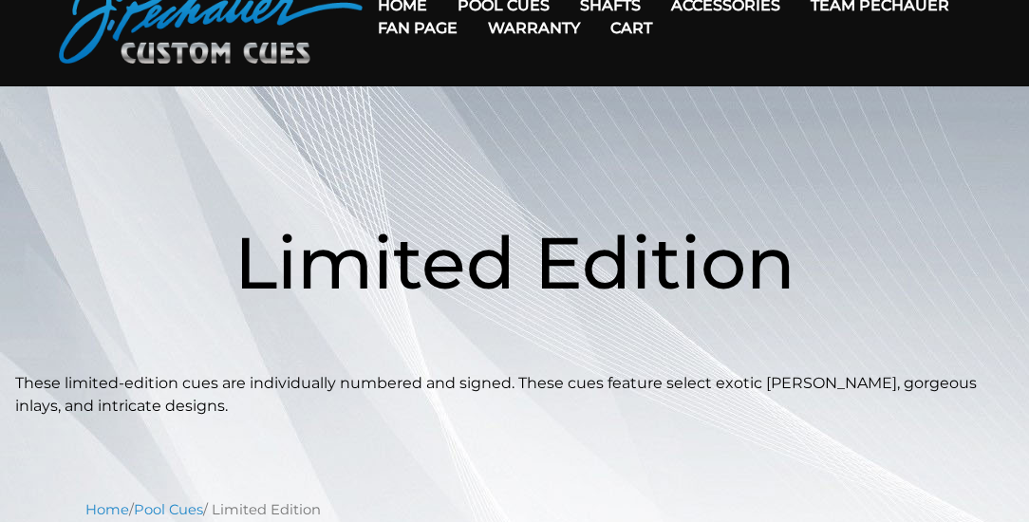
scroll to position [54, 0]
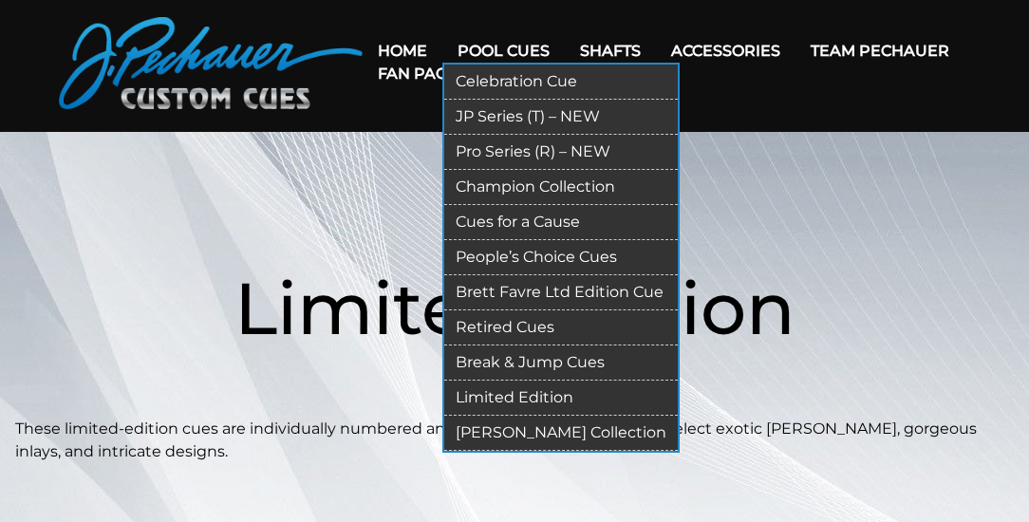
click at [521, 422] on link "[PERSON_NAME] Collection" at bounding box center [560, 433] width 233 height 35
